Goal: Task Accomplishment & Management: Manage account settings

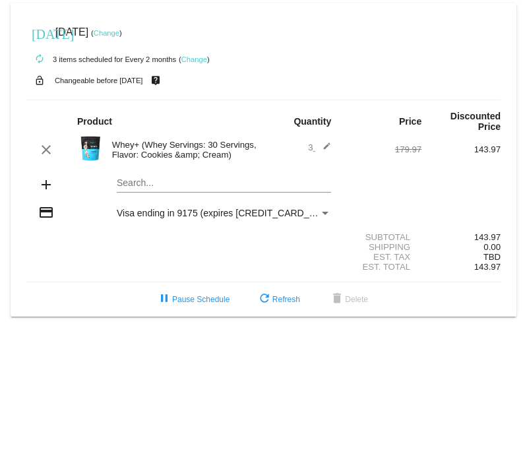
click at [119, 32] on link "Change" at bounding box center [107, 33] width 26 height 8
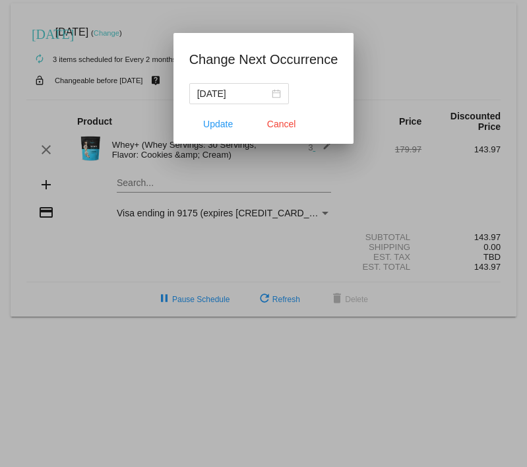
click at [281, 95] on div "[DATE]" at bounding box center [239, 93] width 84 height 15
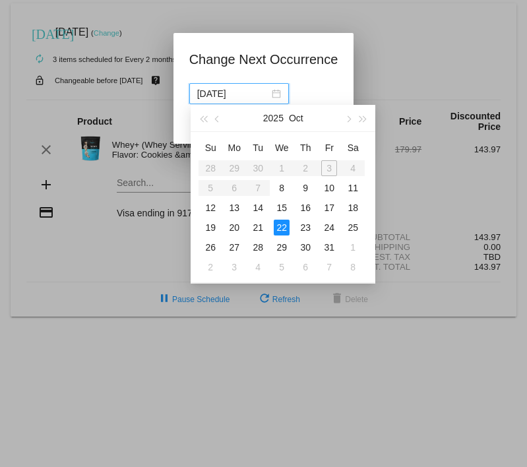
click at [283, 187] on div "8" at bounding box center [282, 188] width 16 height 16
type input "[DATE]"
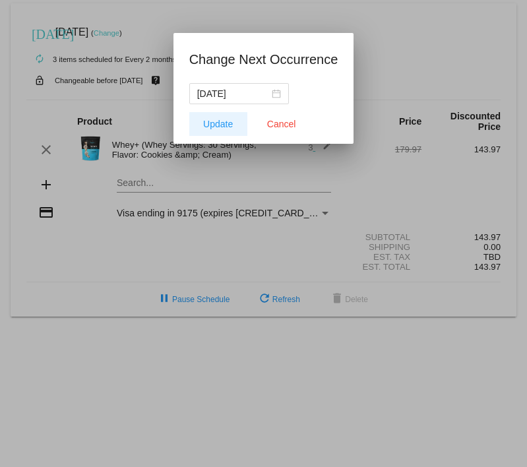
click at [223, 121] on span "Update" at bounding box center [218, 124] width 30 height 11
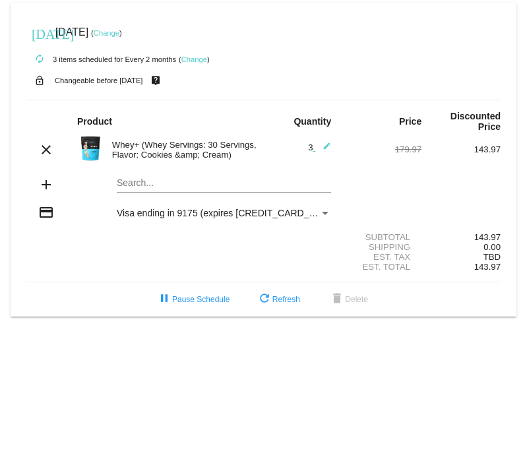
click at [119, 32] on link "Change" at bounding box center [107, 33] width 26 height 8
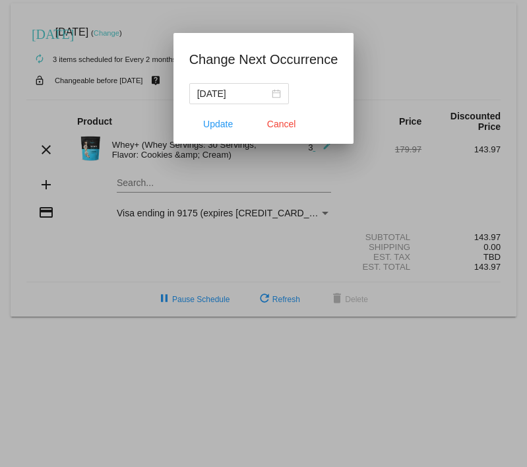
click at [277, 91] on div "[DATE]" at bounding box center [239, 93] width 84 height 15
click at [225, 119] on span "Update" at bounding box center [218, 124] width 30 height 11
